Goal: Information Seeking & Learning: Check status

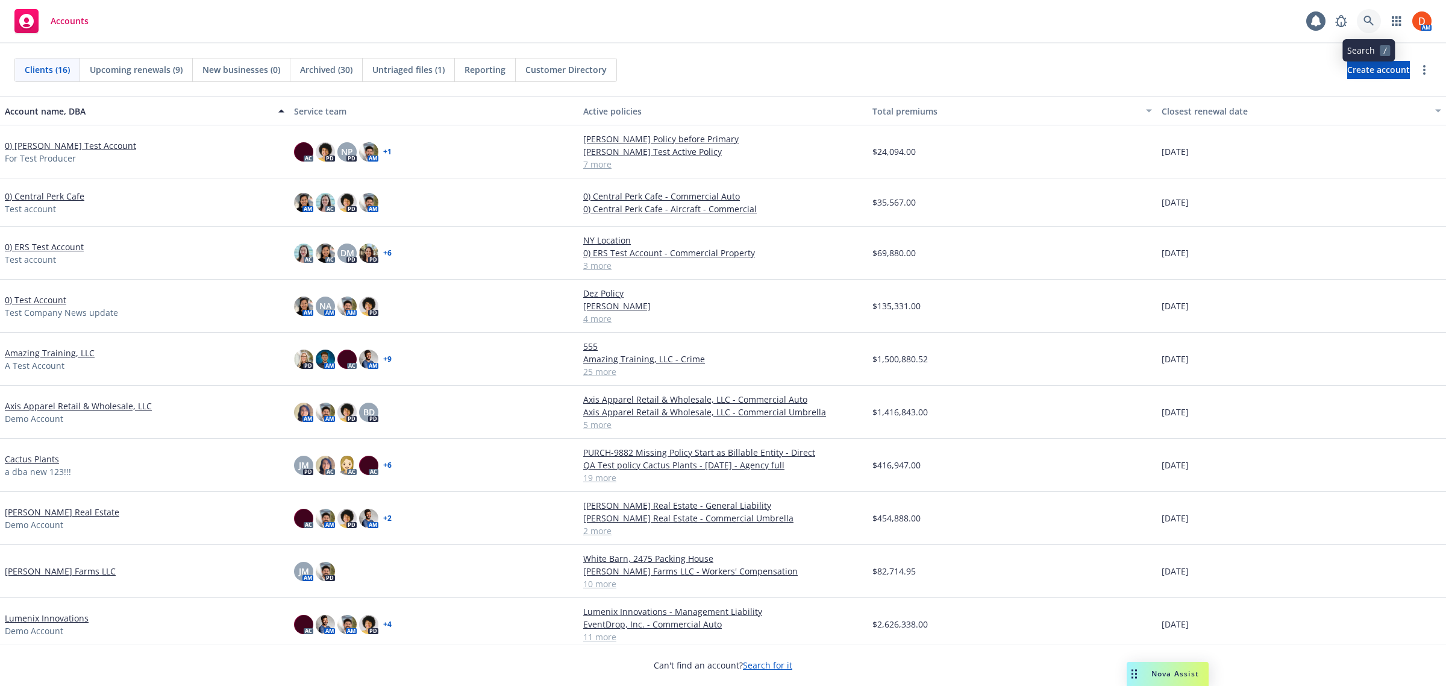
click at [1369, 22] on icon at bounding box center [1369, 21] width 10 height 10
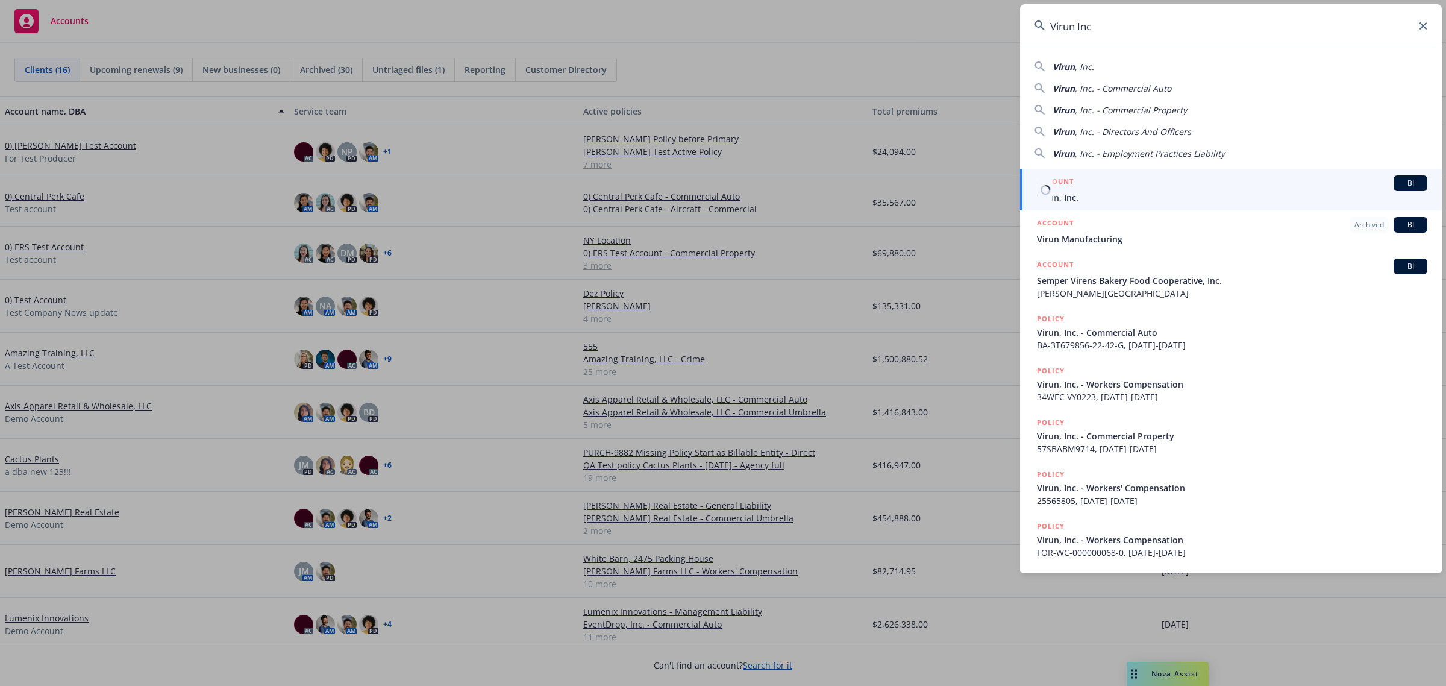
type input "Virun Inc"
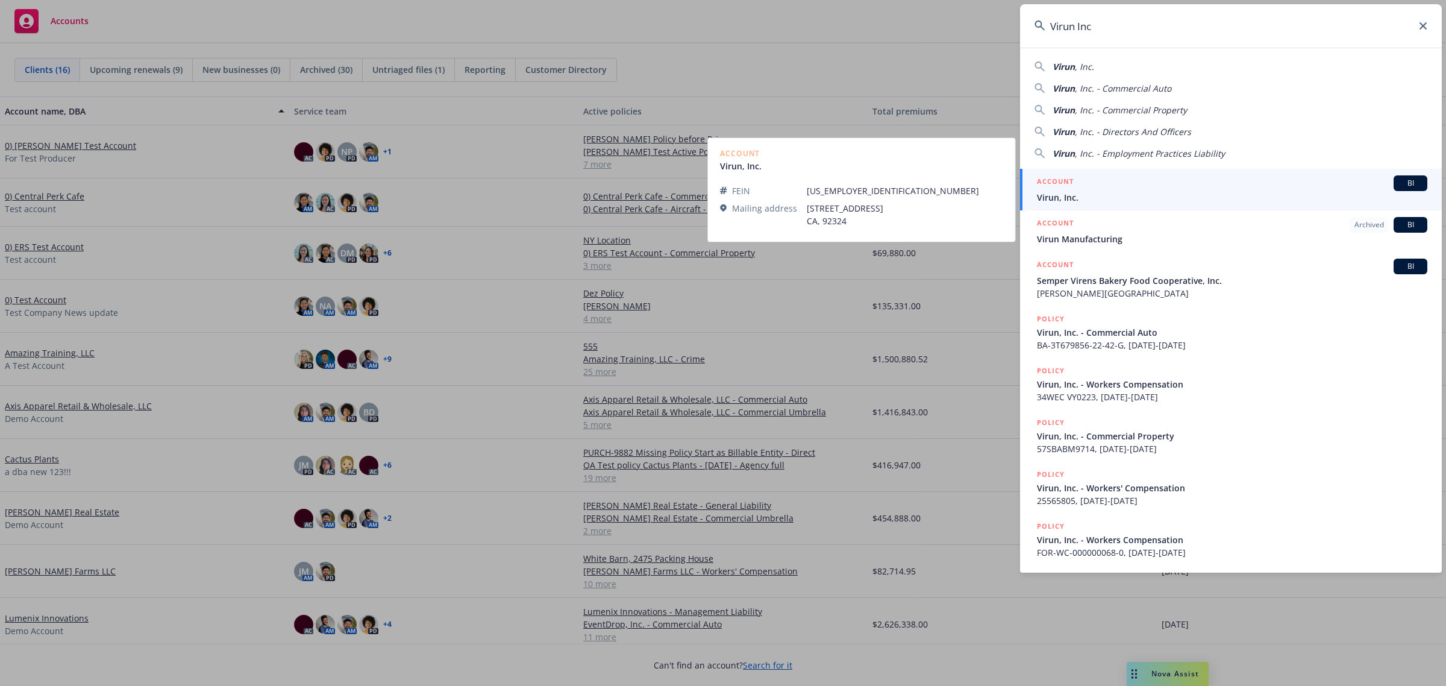
click at [1138, 180] on div "ACCOUNT BI" at bounding box center [1232, 183] width 391 height 16
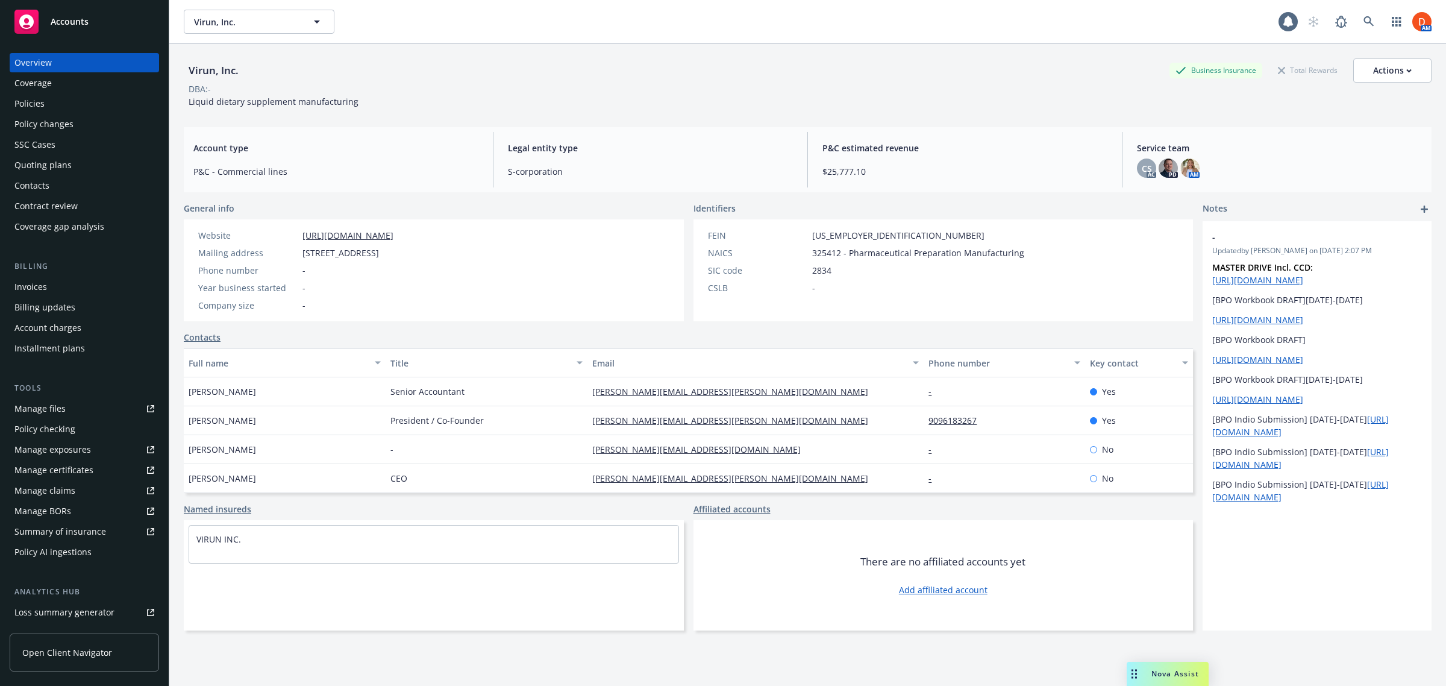
click at [105, 105] on div "Policies" at bounding box center [84, 103] width 140 height 19
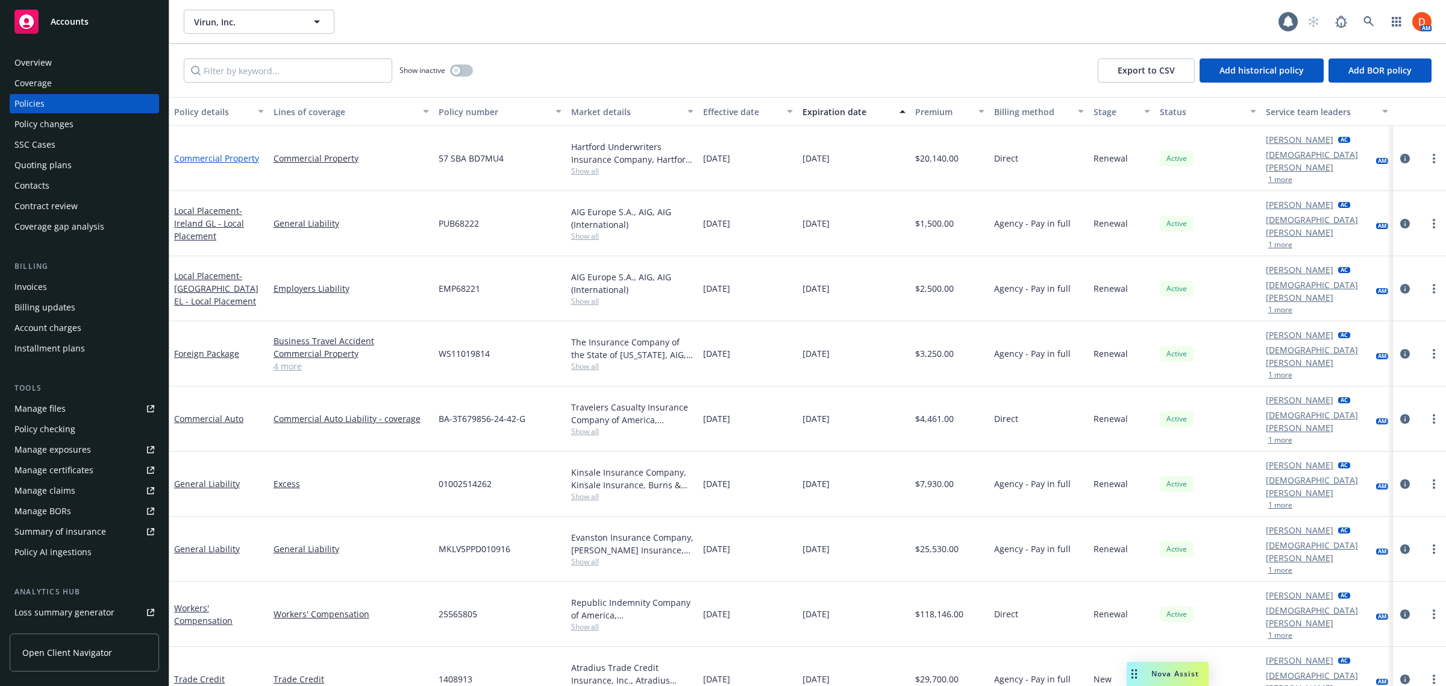
click at [236, 152] on link "Commercial Property" at bounding box center [216, 157] width 85 height 11
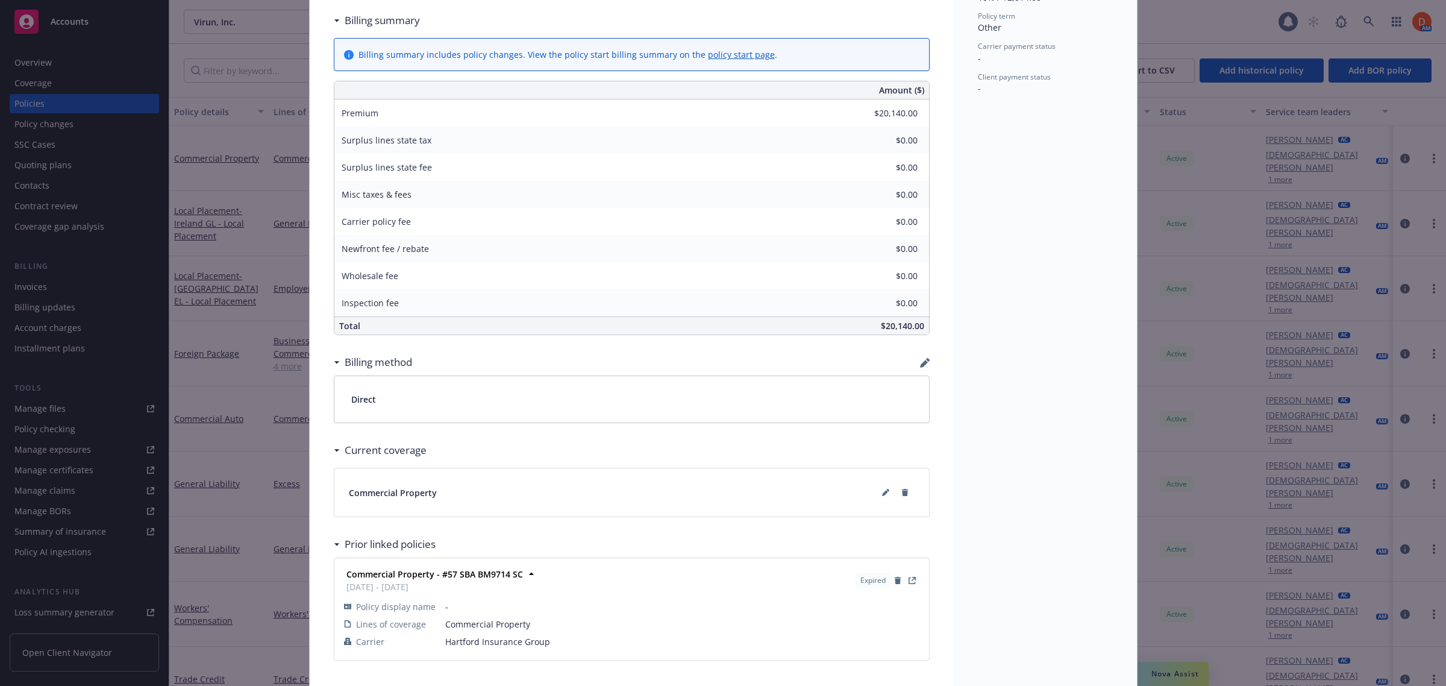
scroll to position [642, 0]
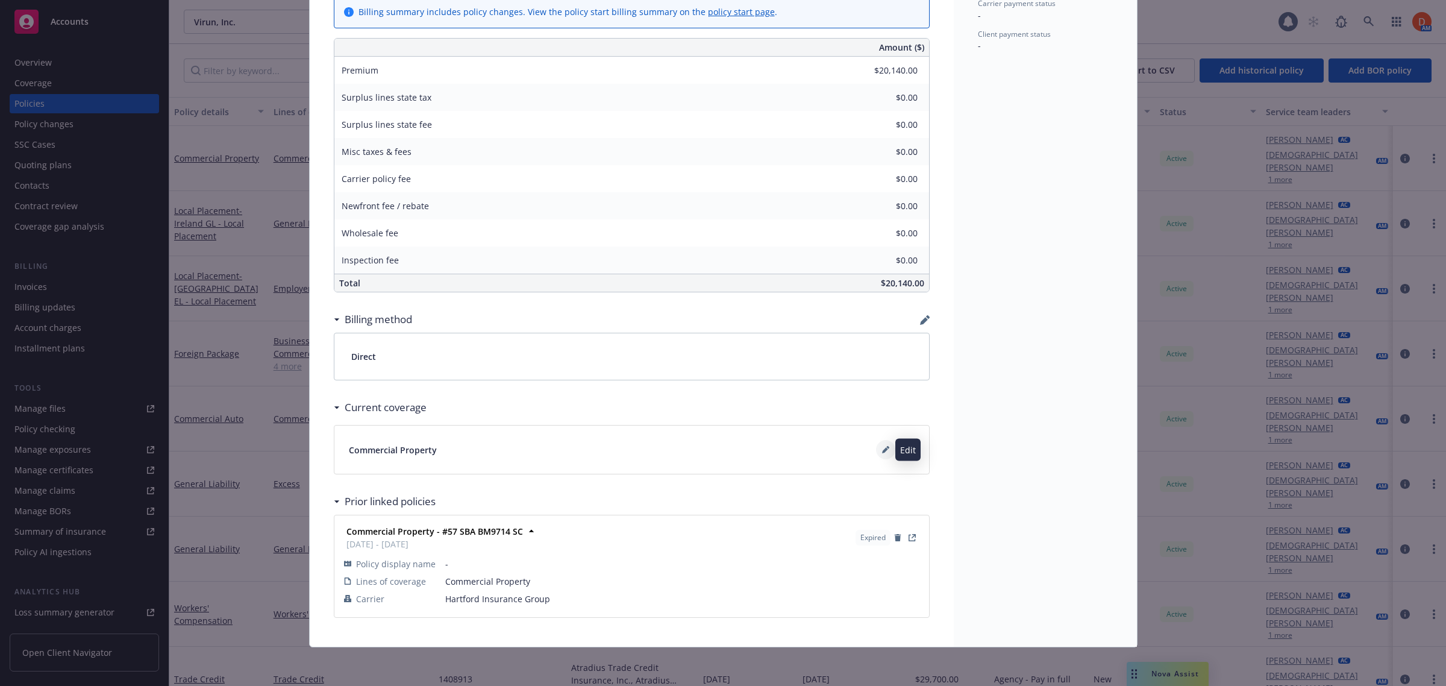
click at [882, 449] on icon at bounding box center [885, 449] width 7 height 7
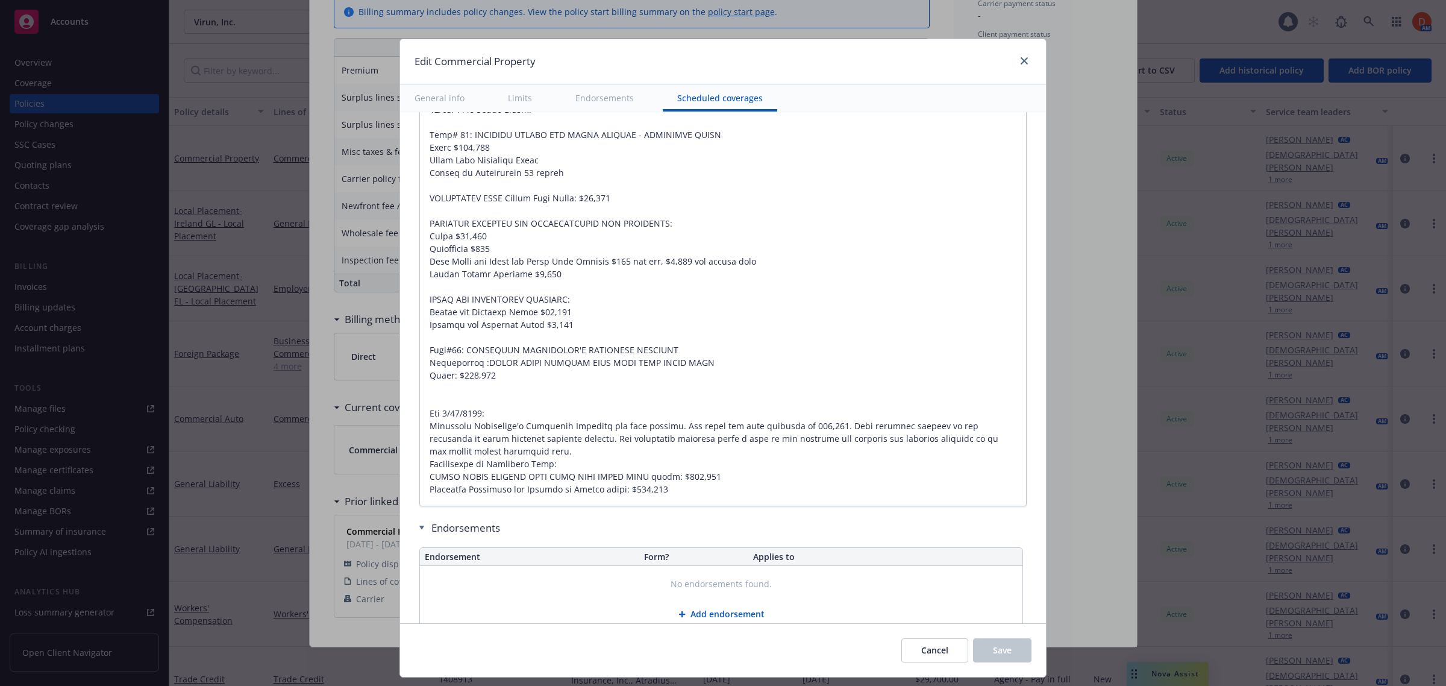
scroll to position [4143, 0]
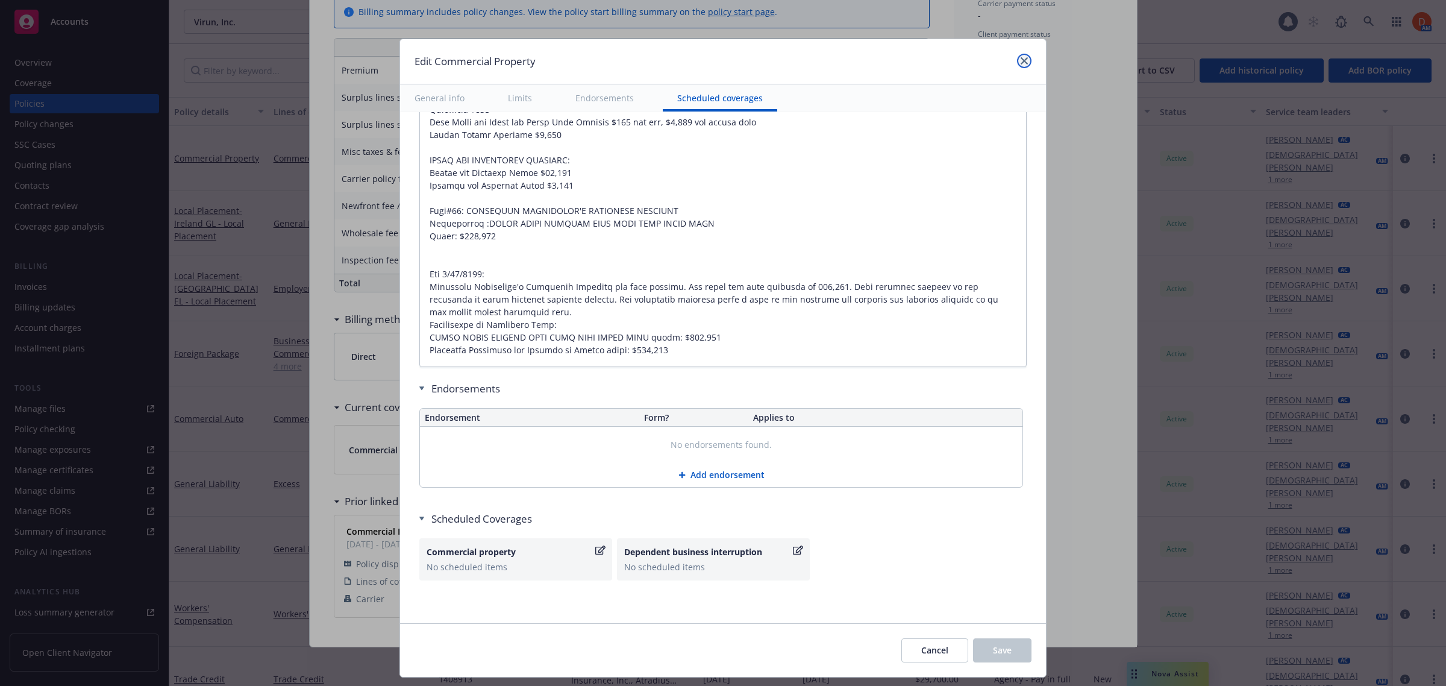
click at [1022, 64] on icon "close" at bounding box center [1024, 60] width 7 height 7
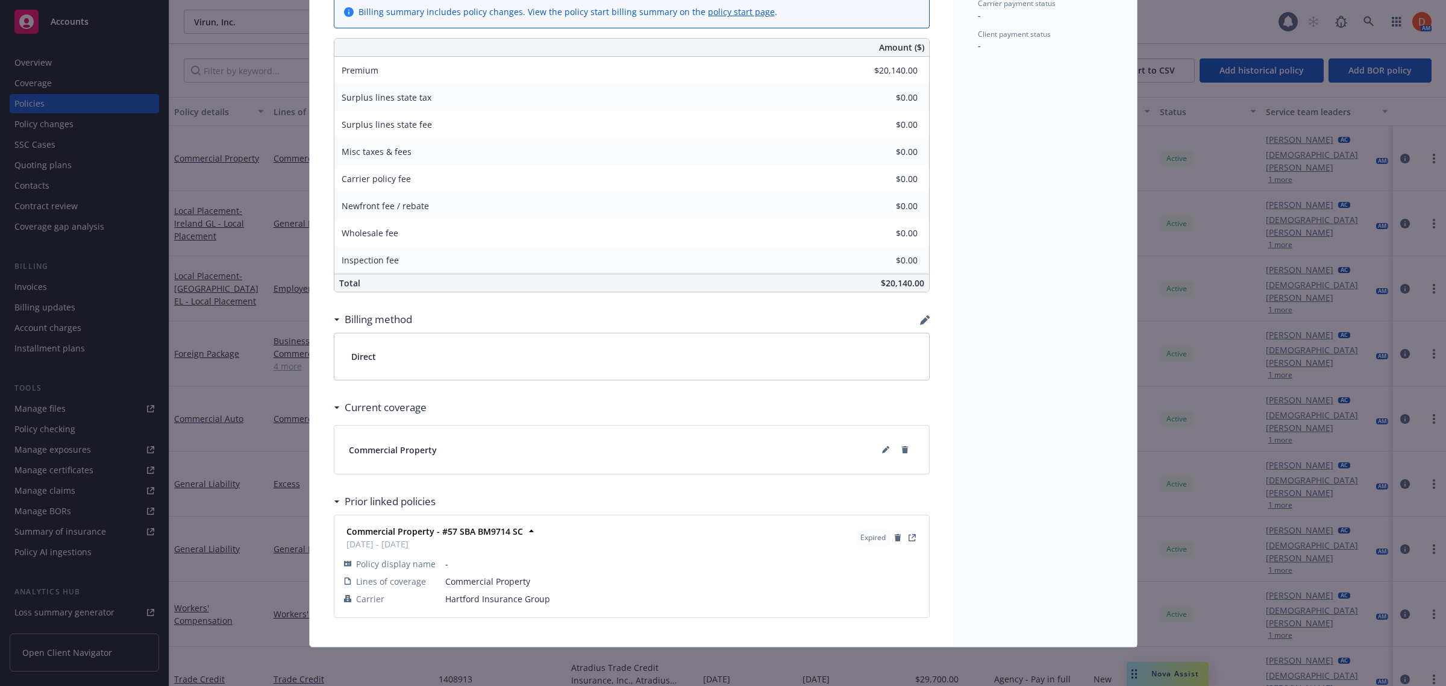
click at [688, 444] on div "Commercial Property" at bounding box center [632, 449] width 566 height 19
click at [878, 444] on button at bounding box center [885, 449] width 19 height 19
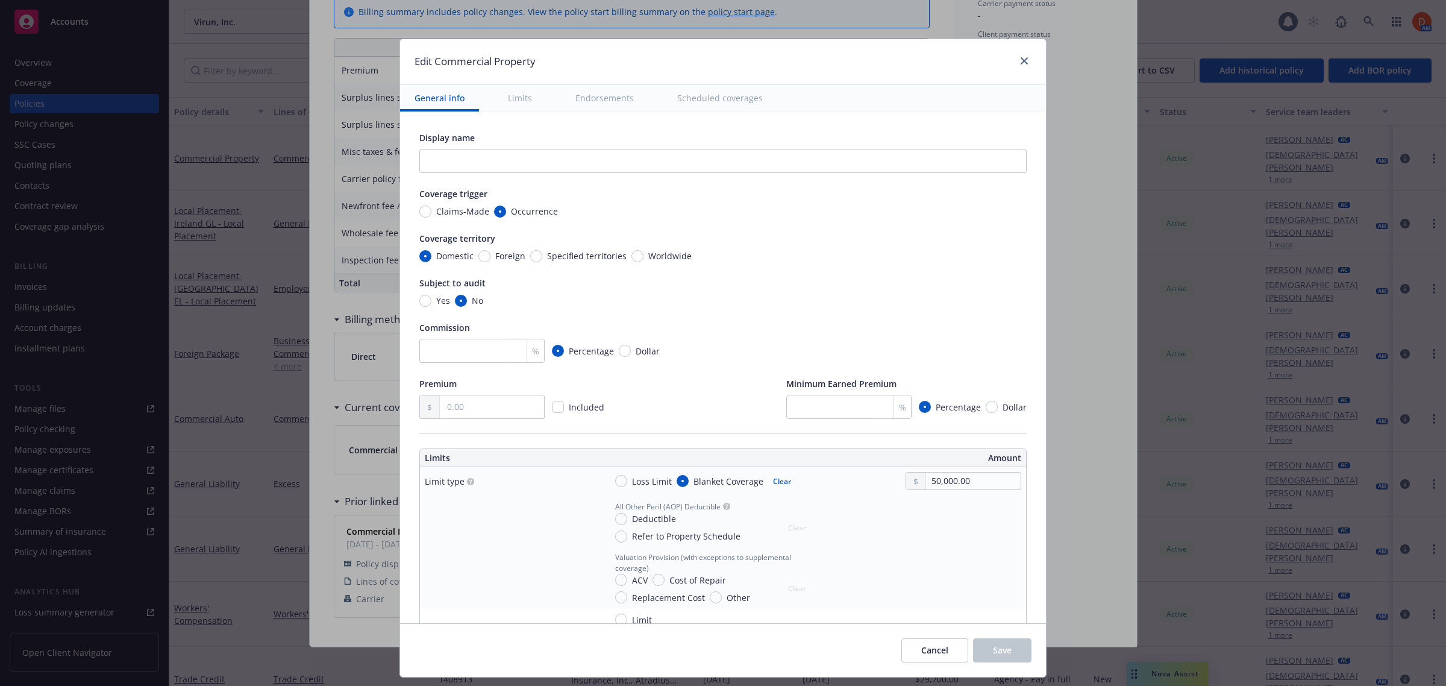
click at [715, 99] on button "Scheduled coverages" at bounding box center [720, 97] width 115 height 27
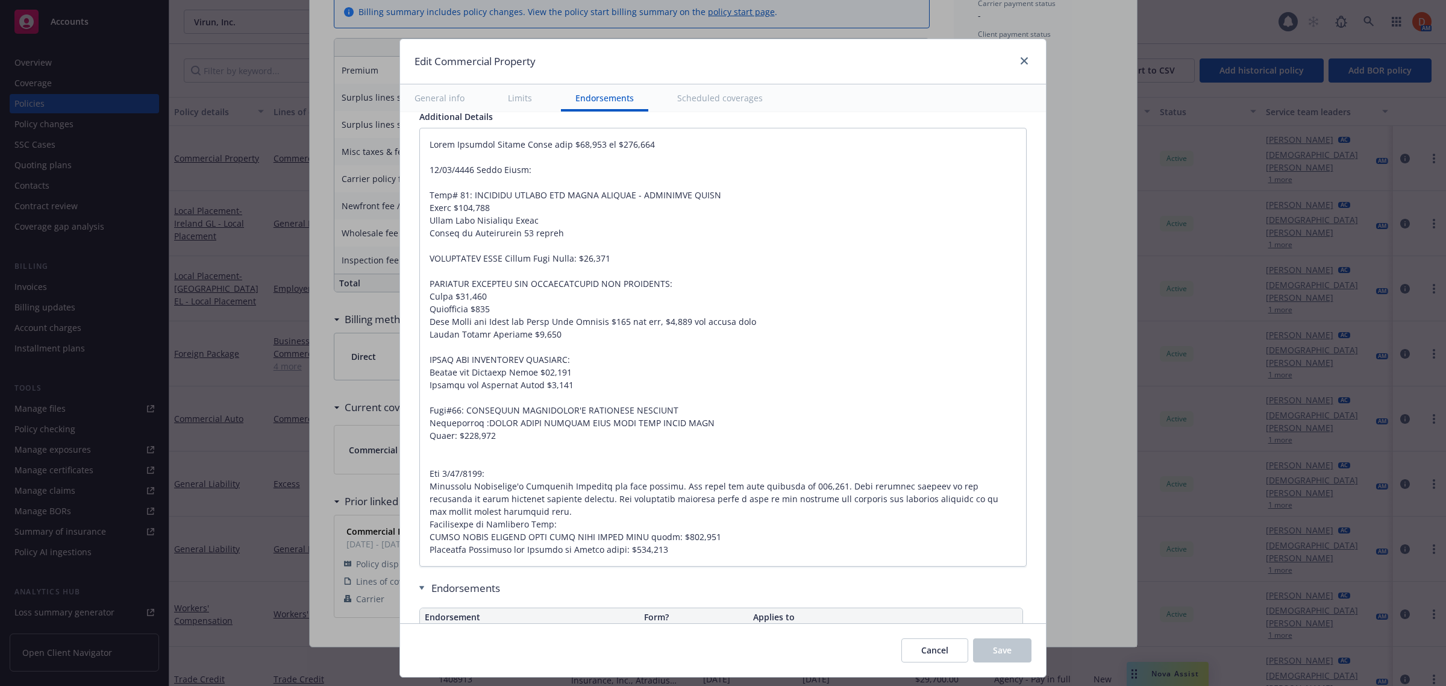
type textarea "x"
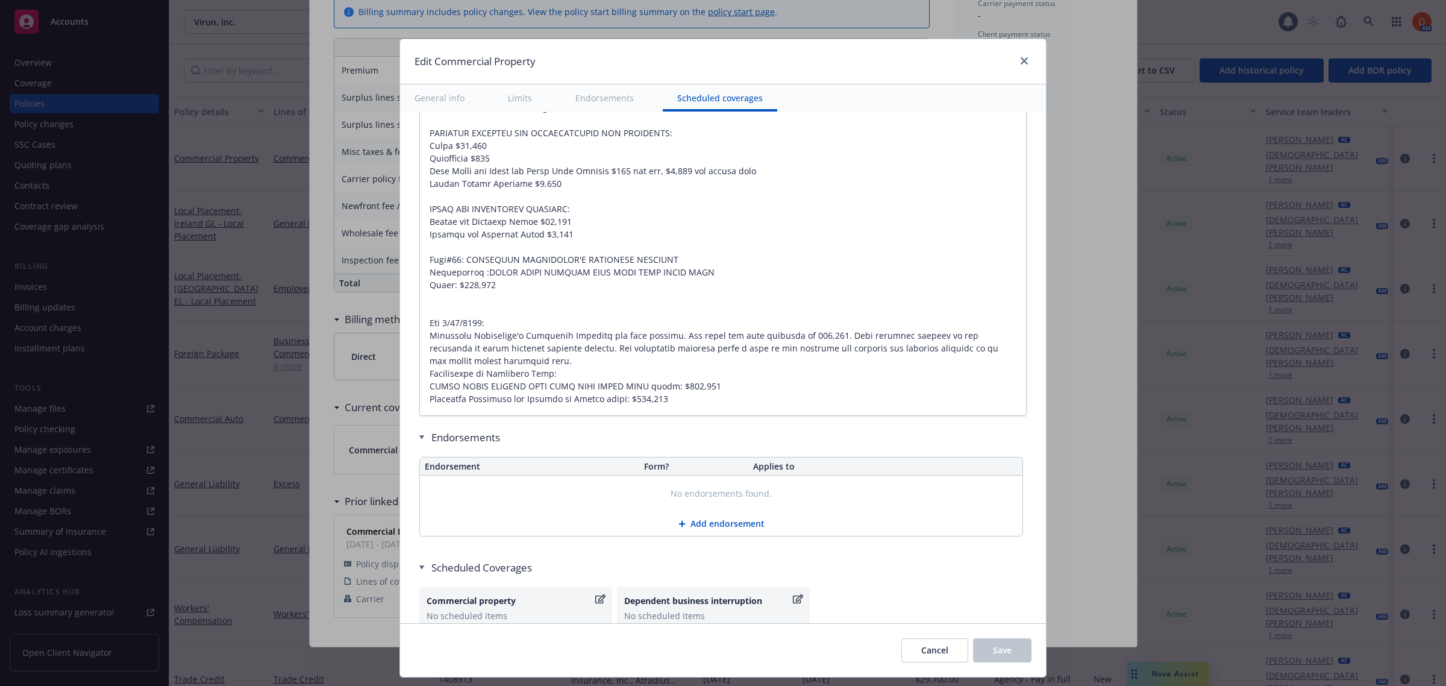
scroll to position [4123, 0]
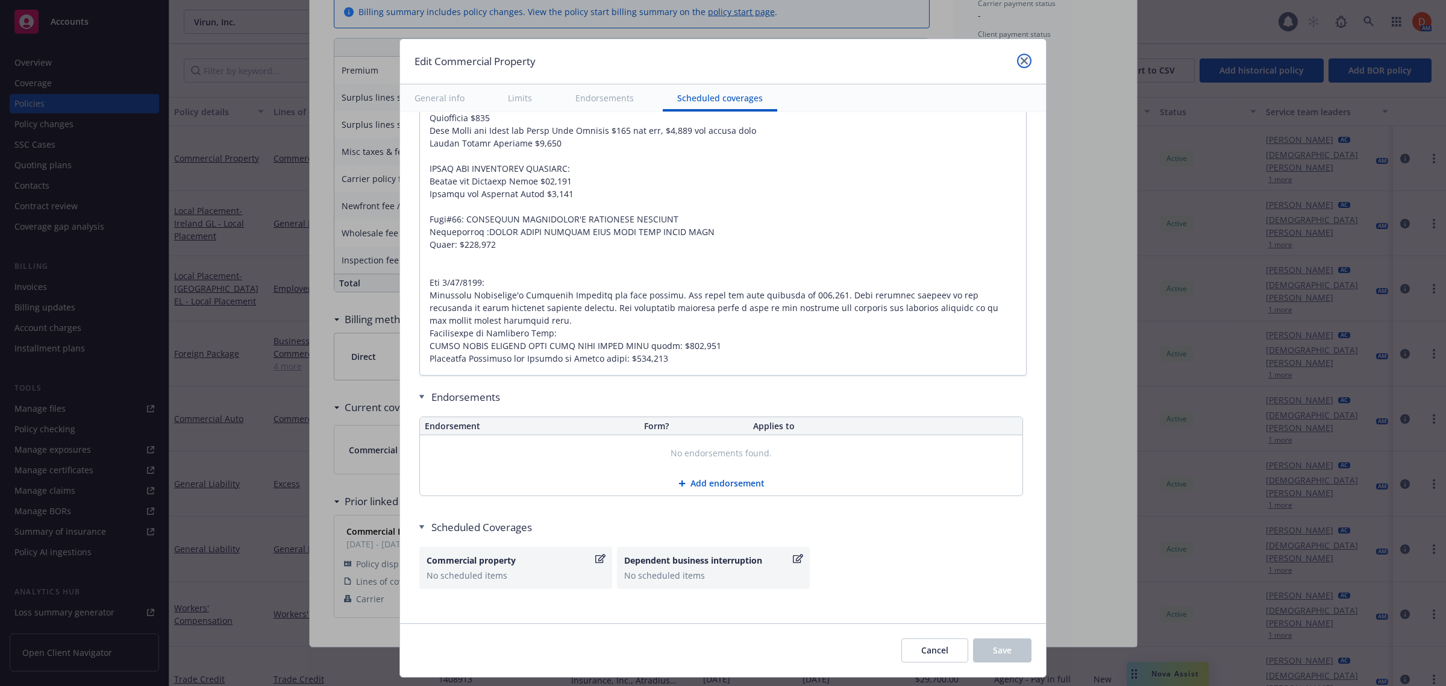
click at [1023, 54] on link "close" at bounding box center [1024, 61] width 14 height 14
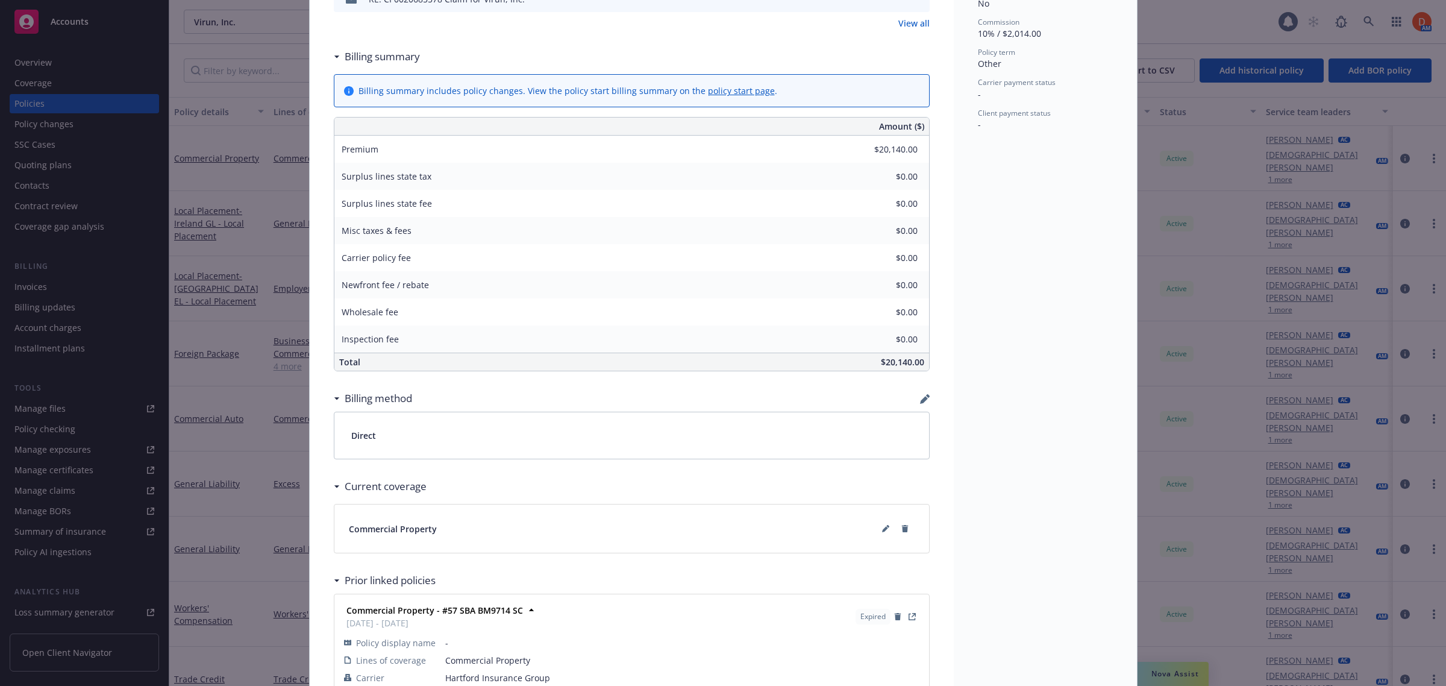
scroll to position [265, 0]
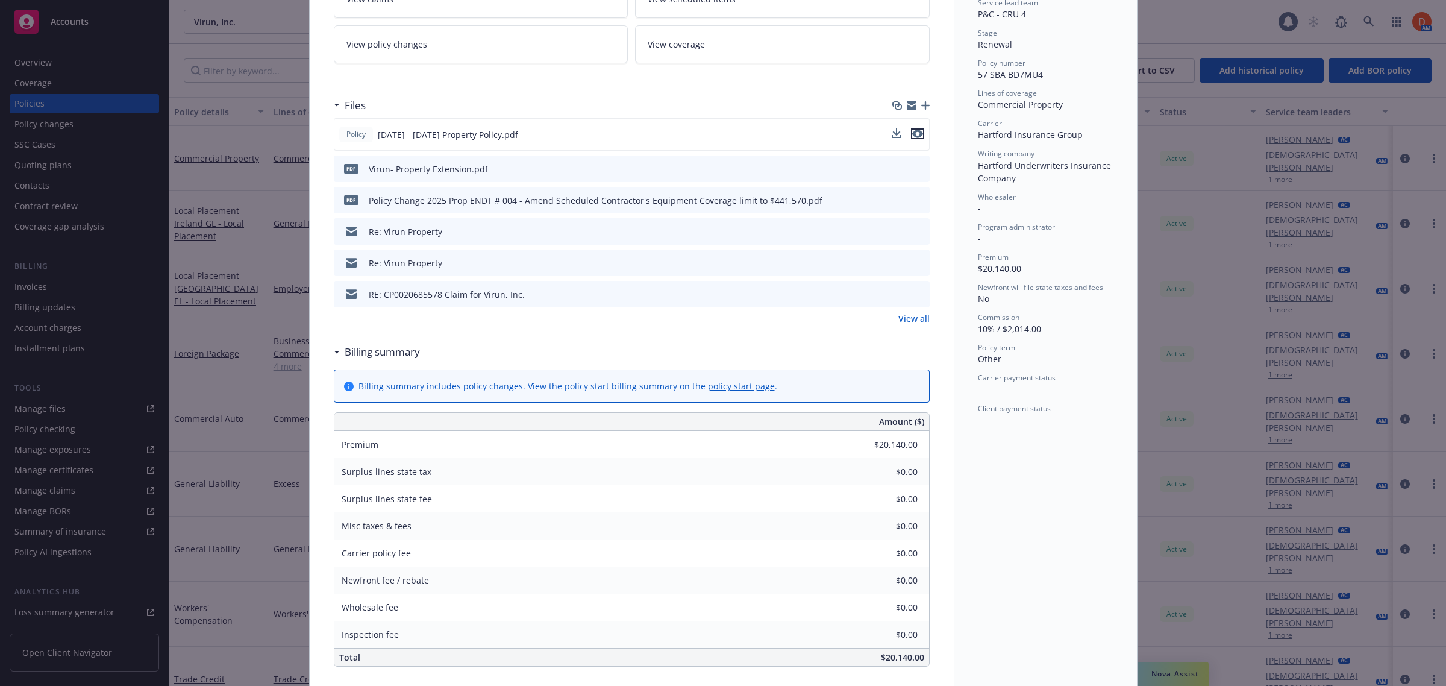
click at [912, 131] on icon "preview file" at bounding box center [917, 134] width 11 height 8
